Goal: Find specific page/section: Find specific page/section

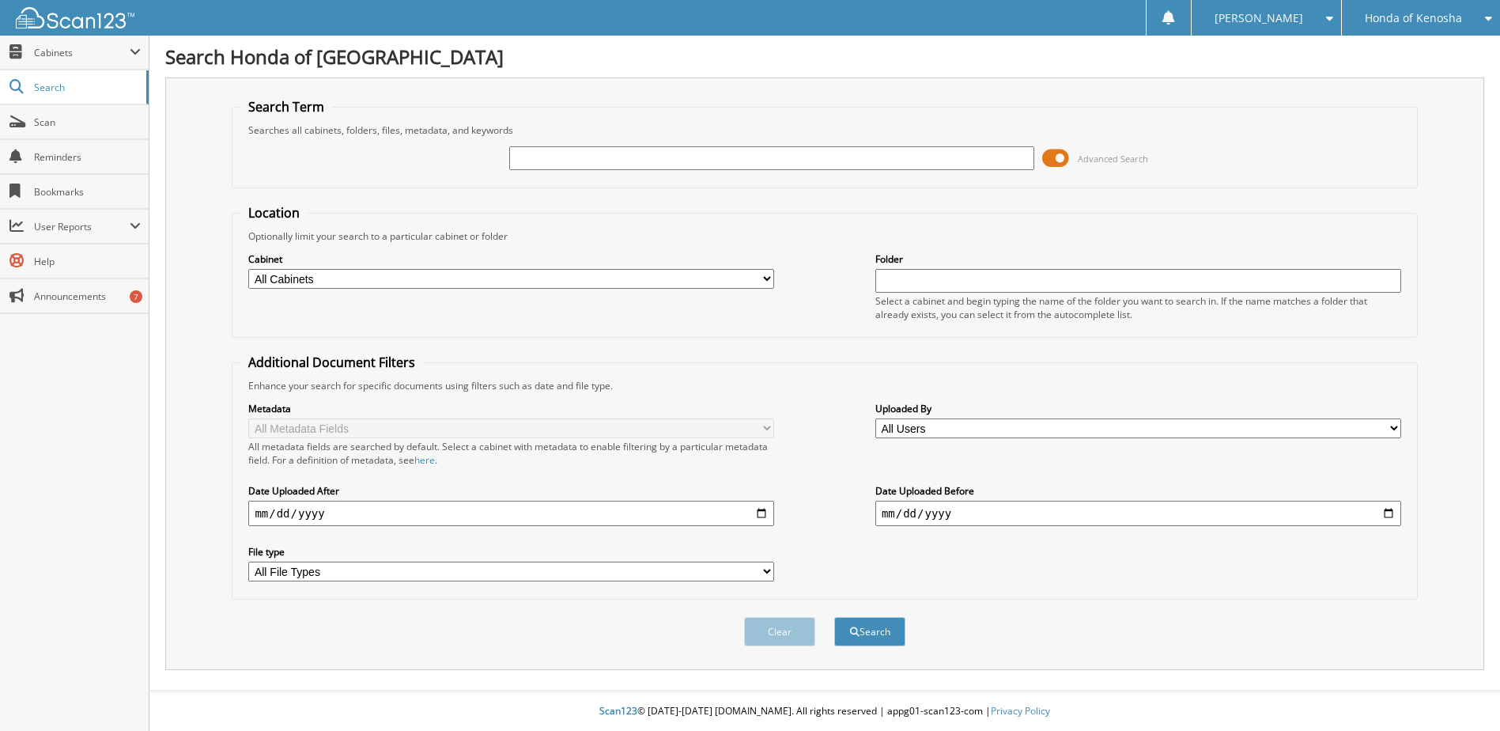
click at [620, 164] on input "text" at bounding box center [772, 158] width 526 height 24
type input "328557"
click at [877, 646] on button "Search" at bounding box center [869, 631] width 71 height 29
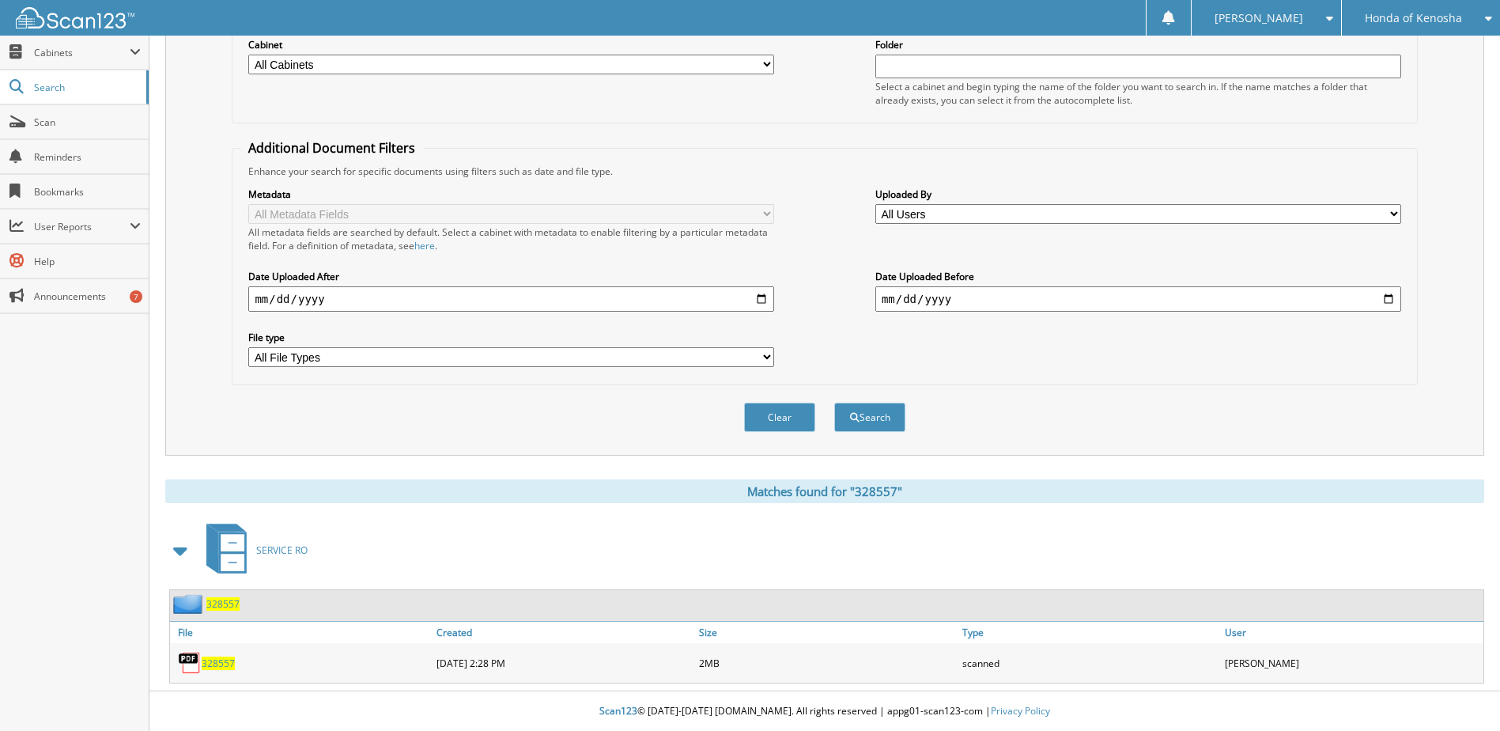
scroll to position [250, 0]
click at [235, 656] on span "328557" at bounding box center [218, 662] width 33 height 13
drag, startPoint x: 1298, startPoint y: 665, endPoint x: 1222, endPoint y: 665, distance: 75.1
click at [1222, 665] on div "[PERSON_NAME]" at bounding box center [1352, 663] width 263 height 32
drag, startPoint x: 1222, startPoint y: 665, endPoint x: 1237, endPoint y: 664, distance: 14.3
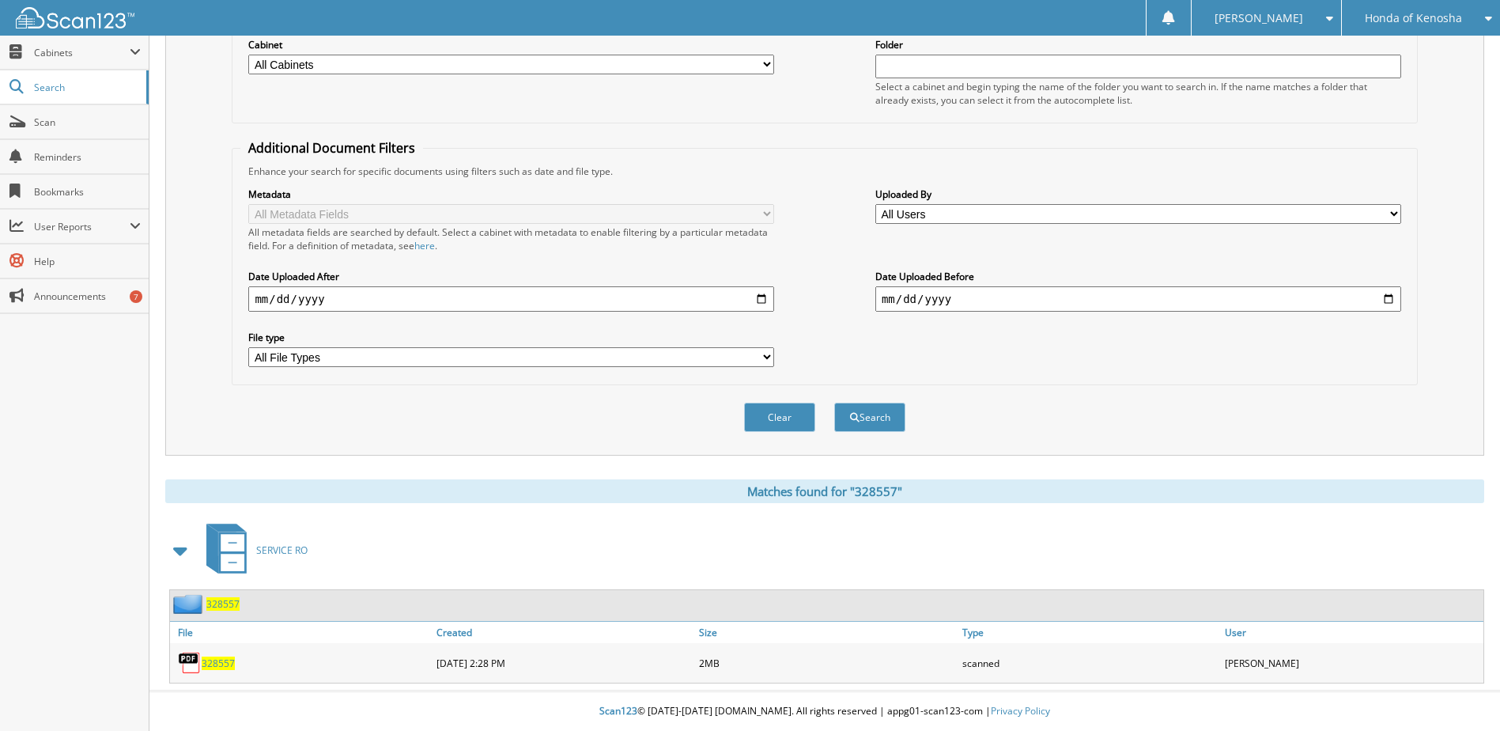
copy div "[PERSON_NAME]"
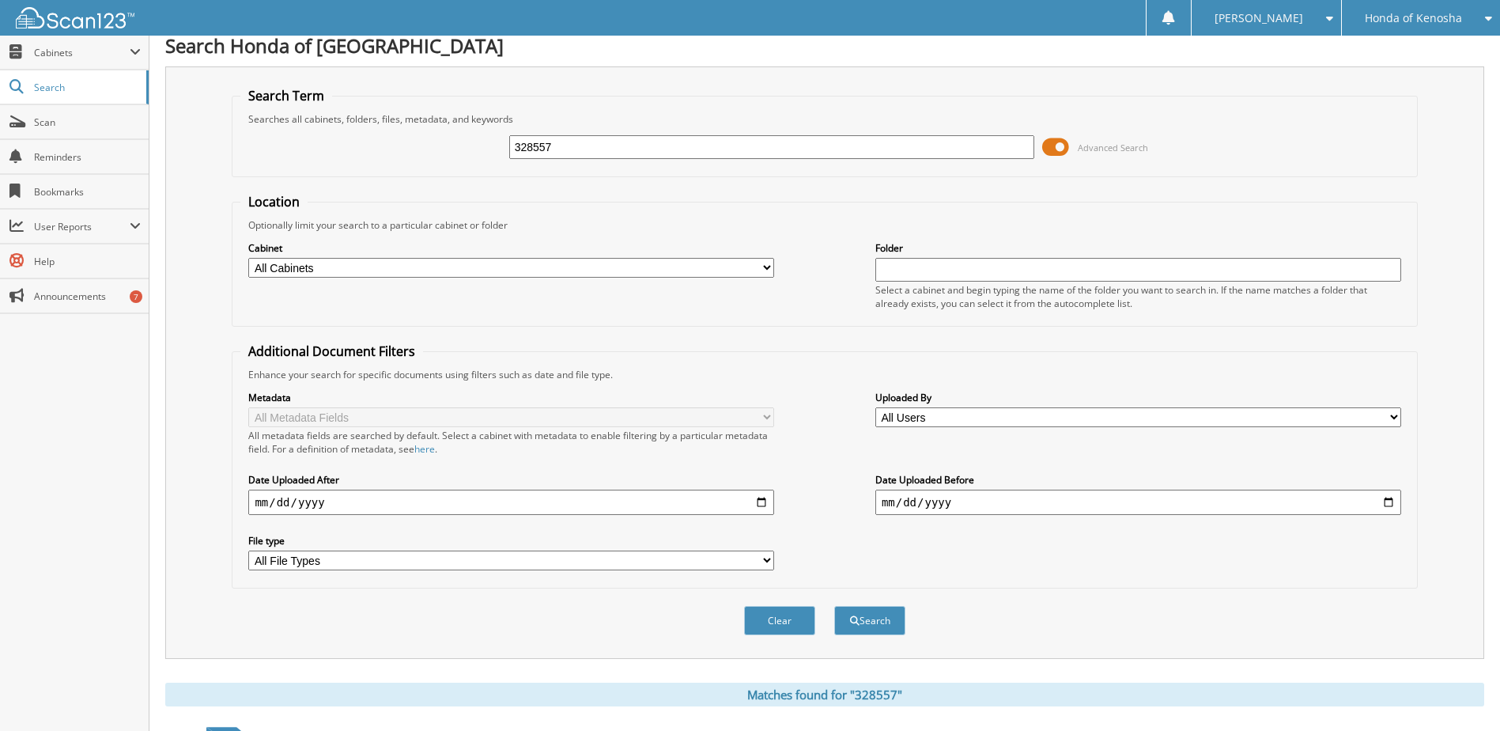
scroll to position [0, 0]
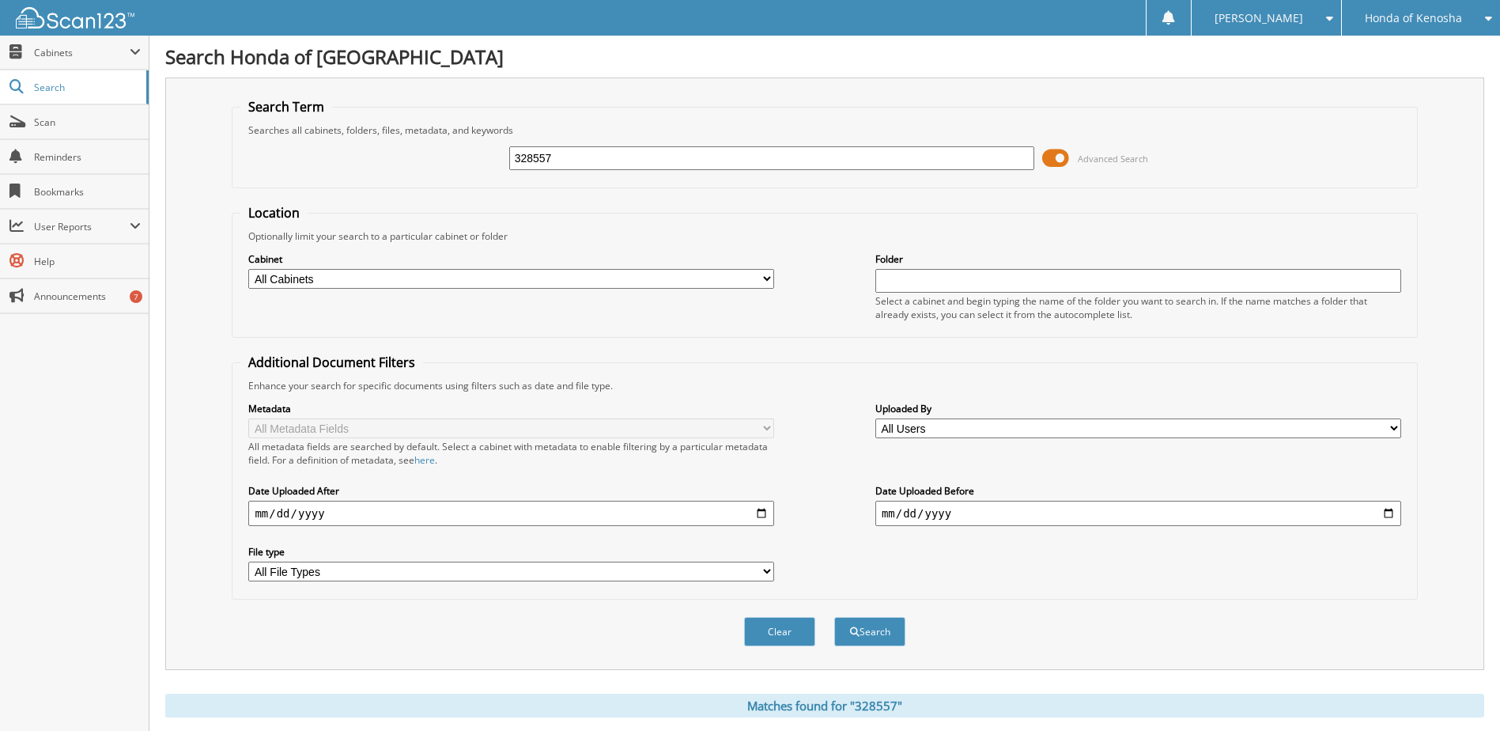
click at [1408, 28] on div "Honda of Kenosha" at bounding box center [1421, 18] width 142 height 36
click at [1397, 54] on link "Rapids Honda" at bounding box center [1421, 50] width 158 height 28
